Goal: Task Accomplishment & Management: Manage account settings

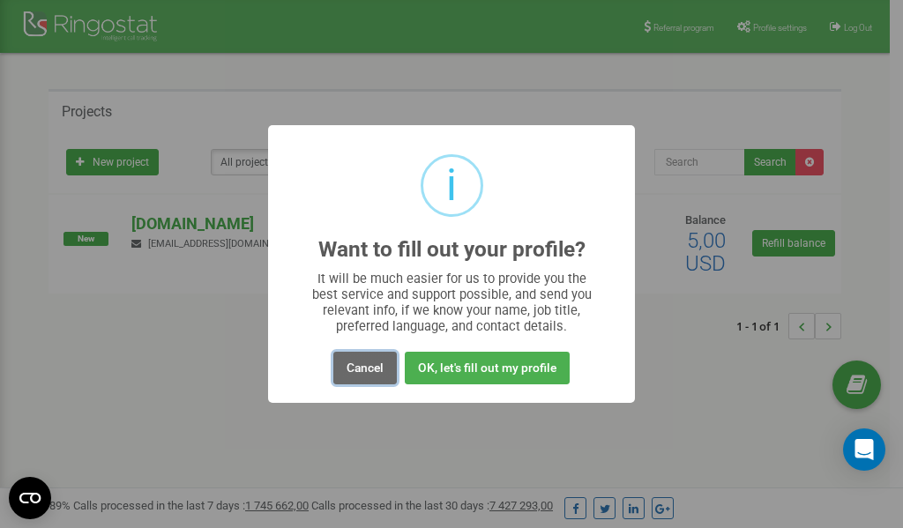
click at [362, 362] on button "Cancel" at bounding box center [365, 368] width 64 height 33
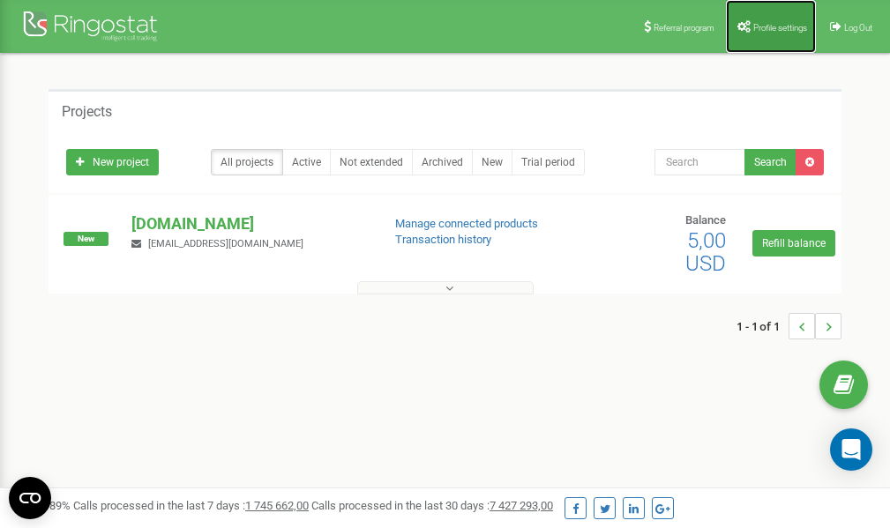
click at [774, 31] on span "Profile settings" at bounding box center [780, 28] width 54 height 10
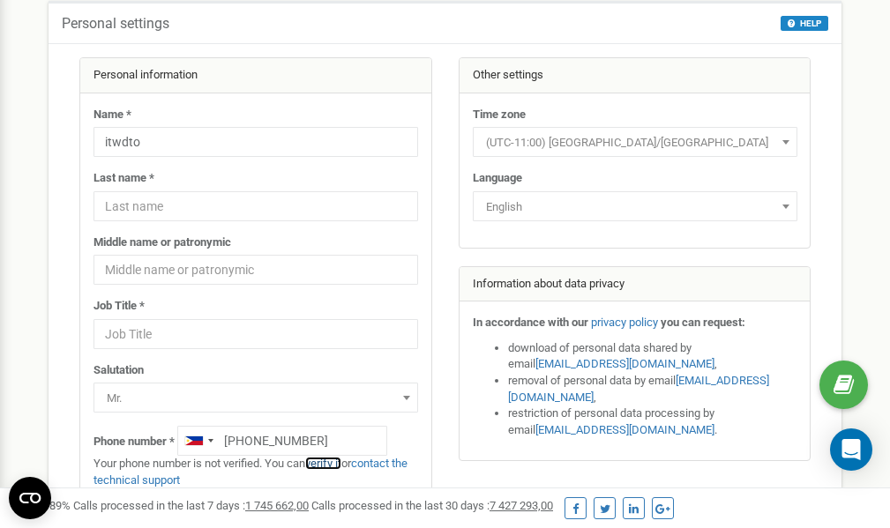
click at [332, 462] on link "verify it" at bounding box center [323, 463] width 36 height 13
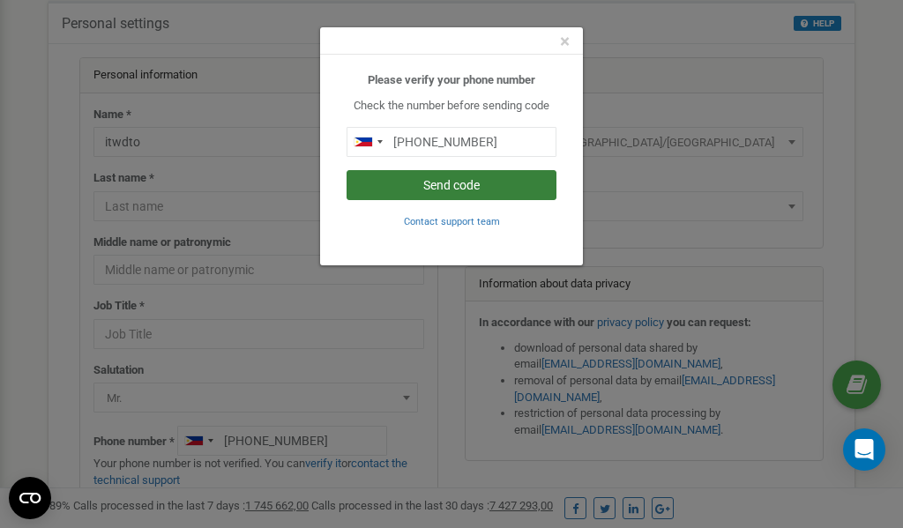
click at [470, 187] on button "Send code" at bounding box center [452, 185] width 210 height 30
